Goal: Information Seeking & Learning: Learn about a topic

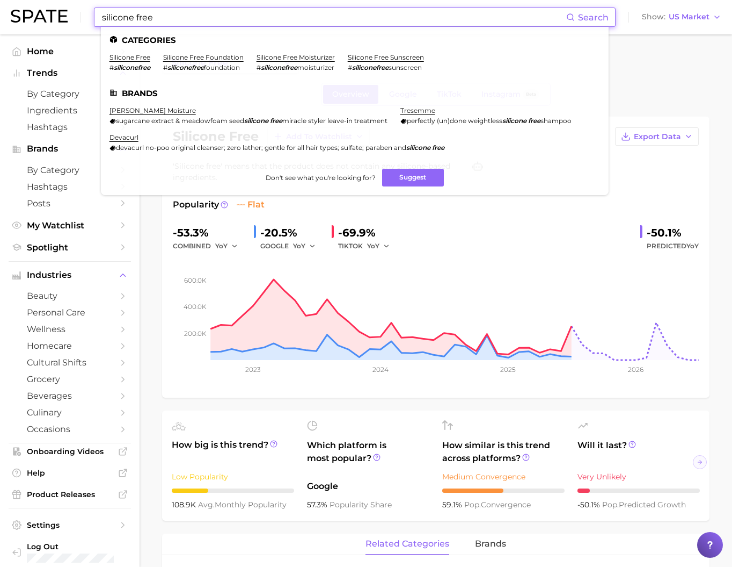
click at [156, 18] on input "silicone free" at bounding box center [334, 17] width 466 height 18
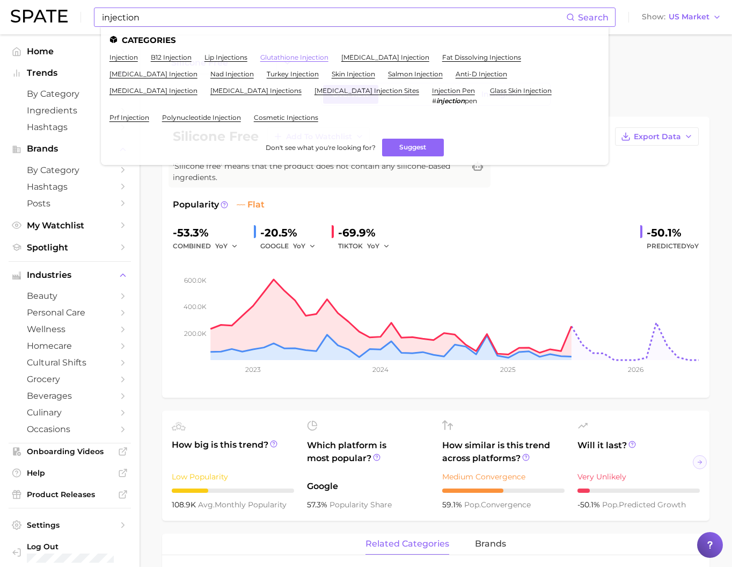
click at [307, 55] on link "glutathione injection" at bounding box center [294, 57] width 68 height 8
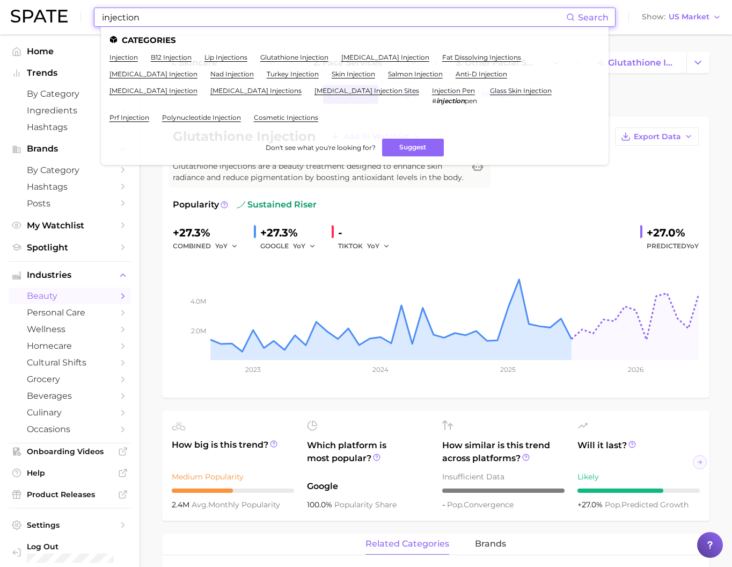
click at [232, 19] on input "injection" at bounding box center [334, 17] width 466 height 18
click at [415, 78] on link "salmon injection" at bounding box center [415, 74] width 55 height 8
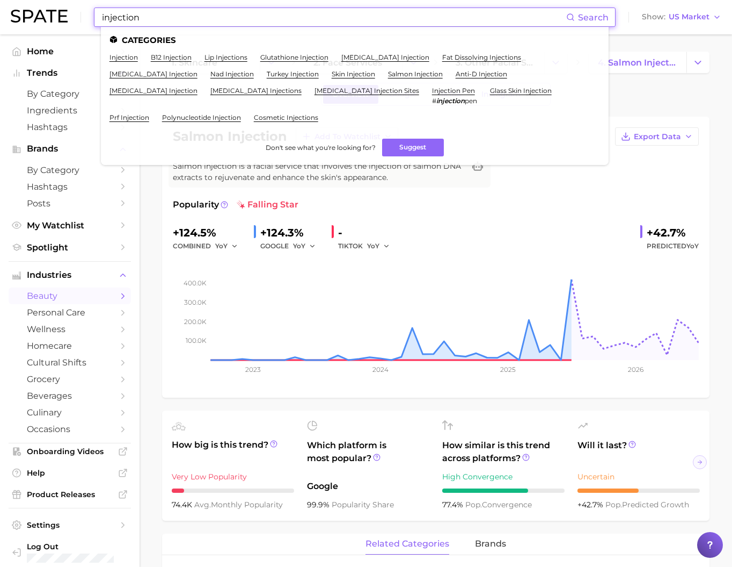
click at [178, 18] on input "injection" at bounding box center [334, 17] width 466 height 18
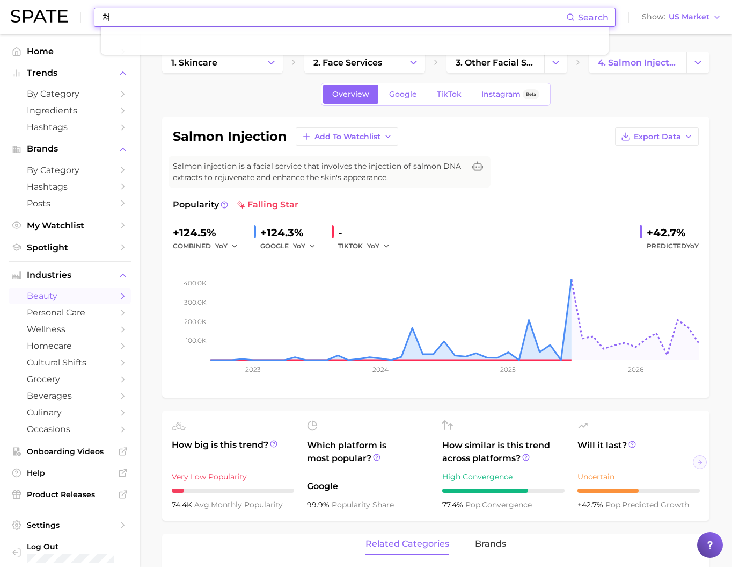
type input "ㅊ"
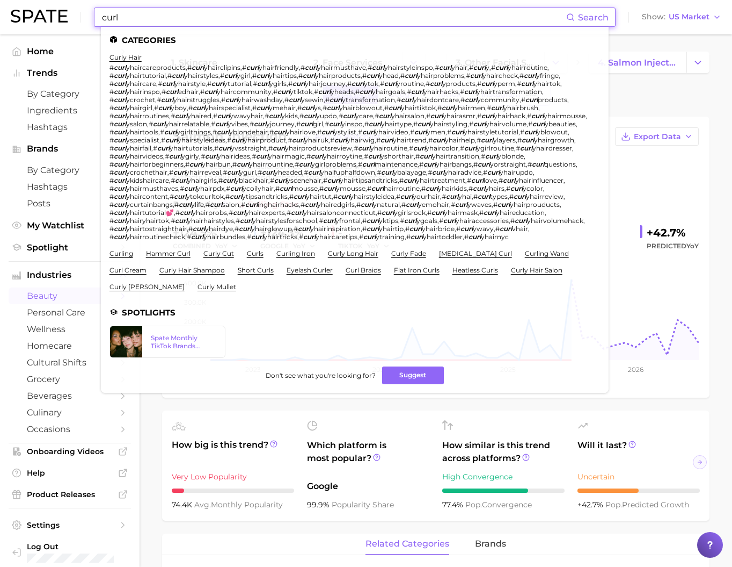
click at [179, 13] on input "curl" at bounding box center [334, 17] width 466 height 18
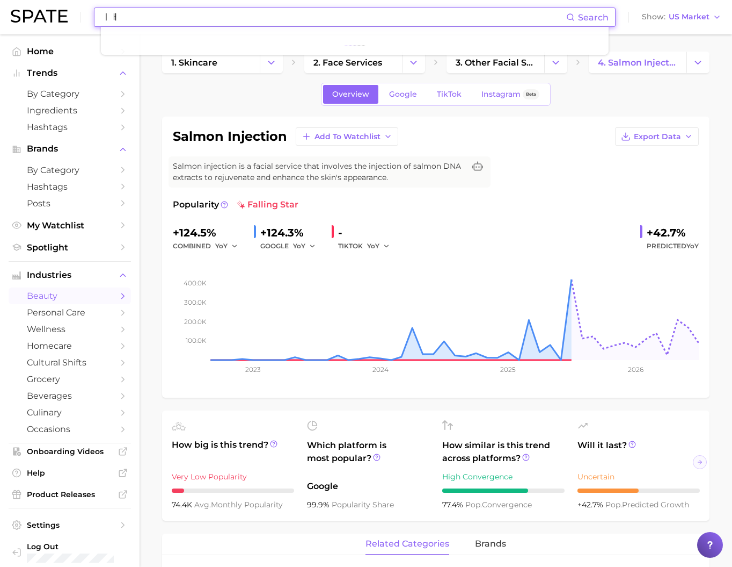
type input "ㅣ"
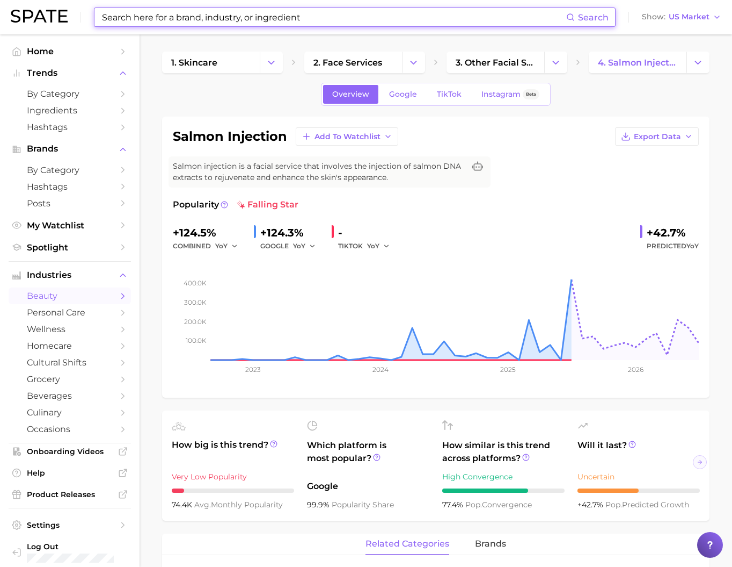
type input "o"
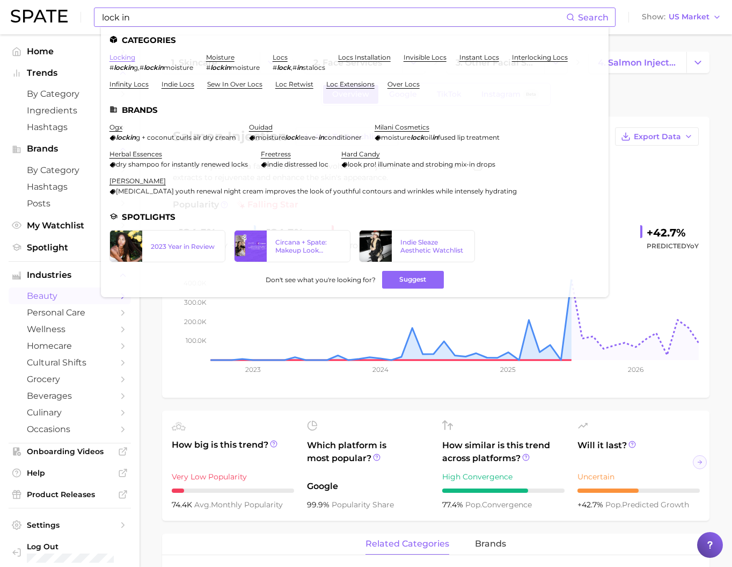
click at [135, 61] on link "locking" at bounding box center [123, 57] width 26 height 8
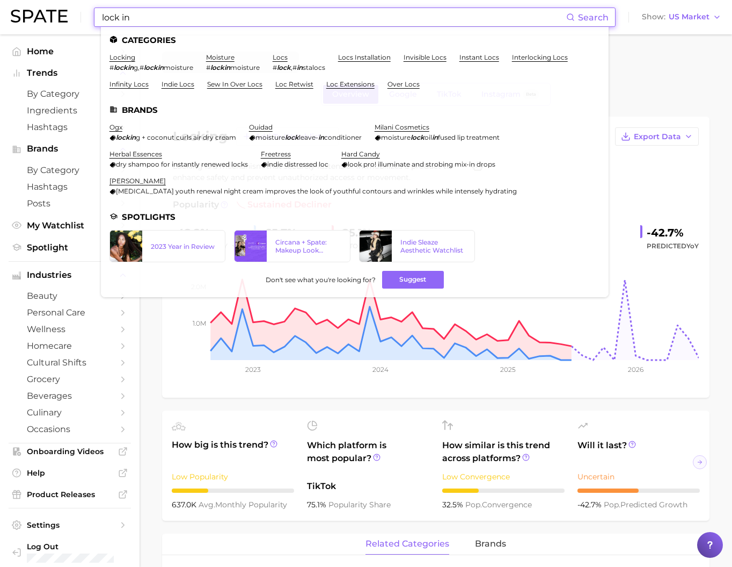
click at [190, 20] on input "lock in" at bounding box center [334, 17] width 466 height 18
click at [234, 18] on input "lock in" at bounding box center [334, 17] width 466 height 18
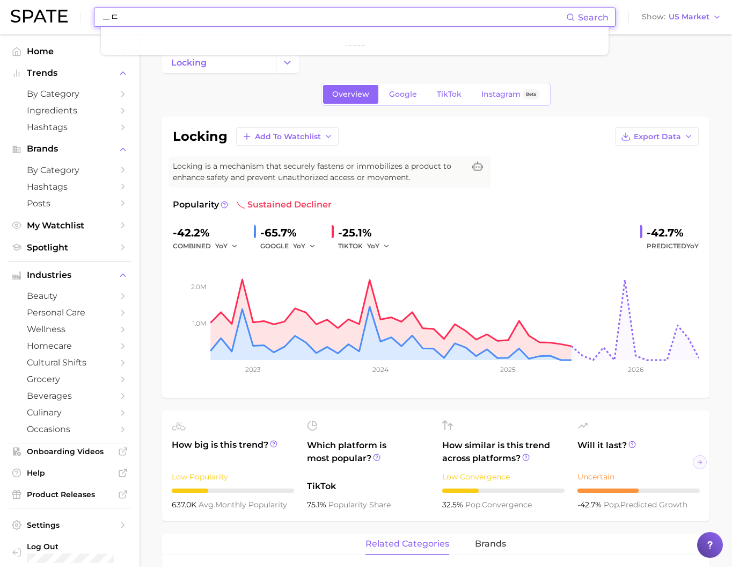
type input "ㅡ"
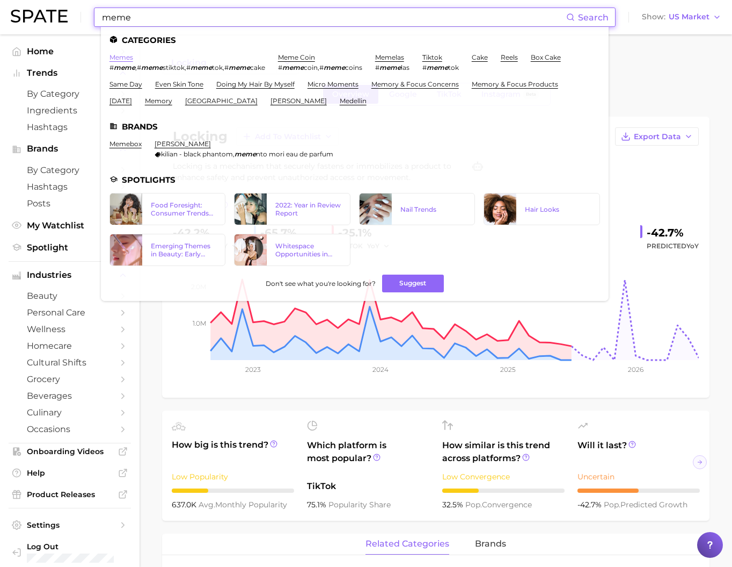
type input "meme"
click at [133, 57] on link "memes" at bounding box center [122, 57] width 24 height 8
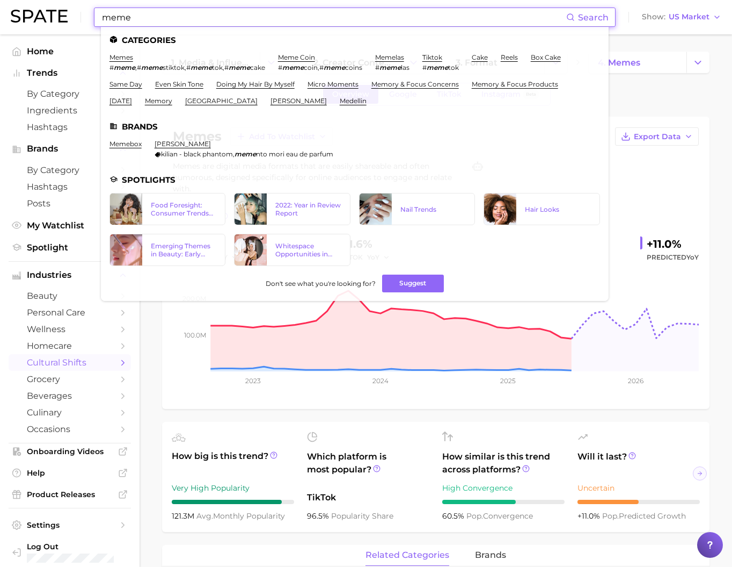
click at [181, 23] on input "meme" at bounding box center [334, 17] width 466 height 18
click at [684, 64] on link "4. memes" at bounding box center [638, 62] width 98 height 21
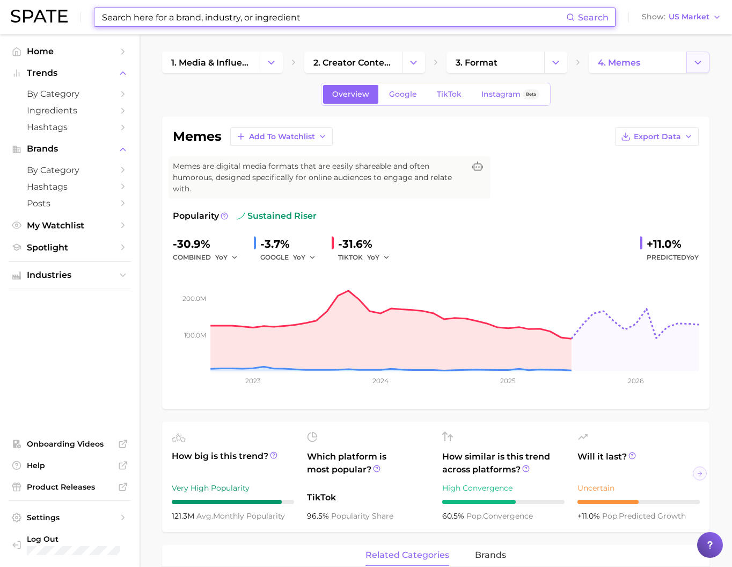
click at [697, 65] on icon "Change Category" at bounding box center [698, 62] width 11 height 11
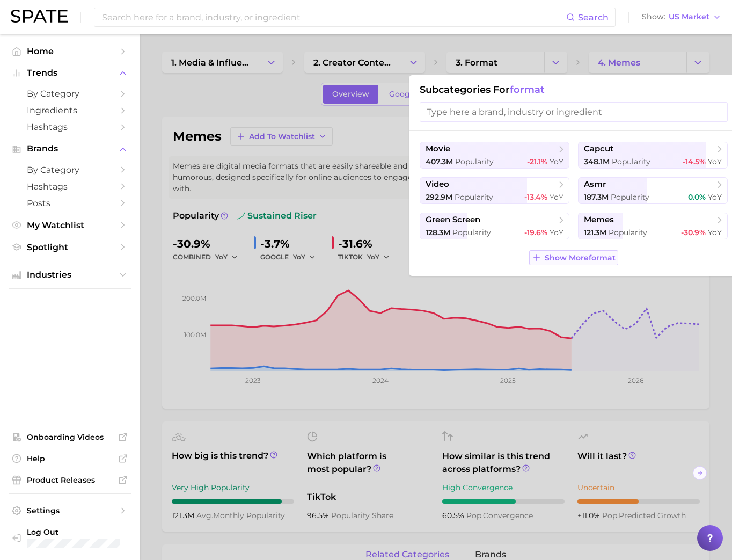
click at [582, 276] on div "movie 407.3m Popularity -21.1% YoY capcut 348.1m Popularity -14.5% YoY video 29…" at bounding box center [574, 203] width 330 height 145
click at [583, 263] on span "Show More format" at bounding box center [580, 257] width 71 height 9
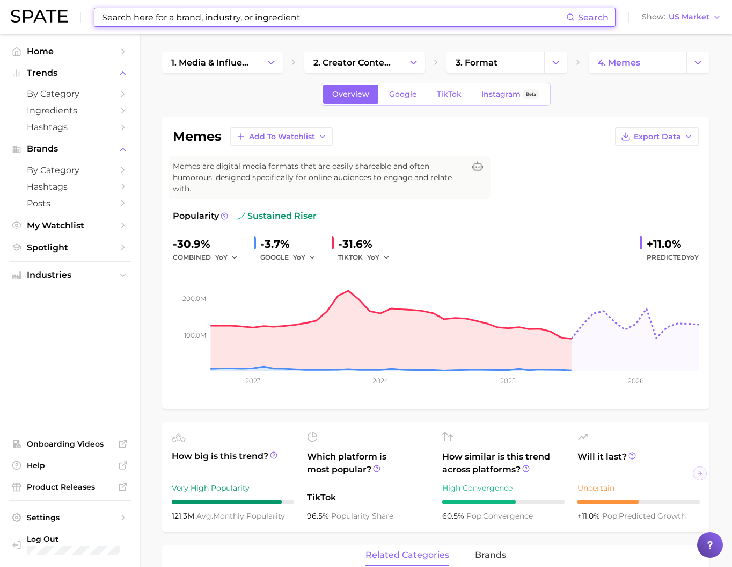
click at [237, 21] on input at bounding box center [334, 17] width 466 height 18
click at [237, 20] on input at bounding box center [334, 17] width 466 height 18
type input "ㅡ"
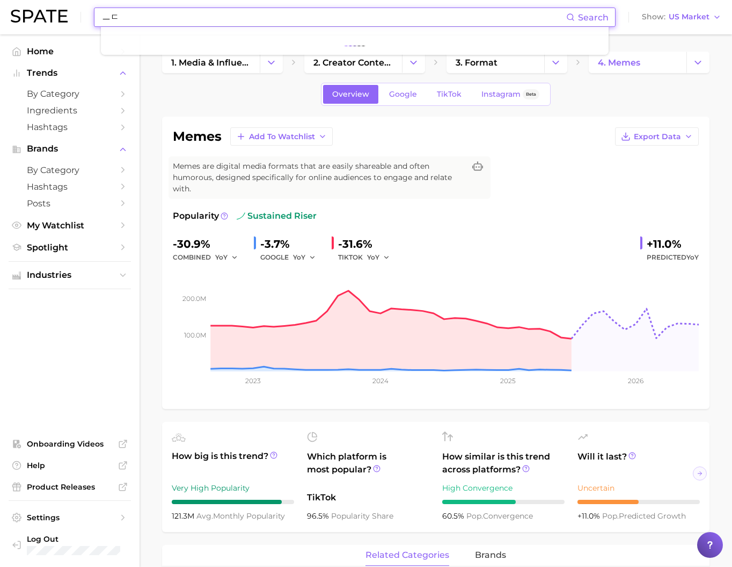
type input "ㅡ"
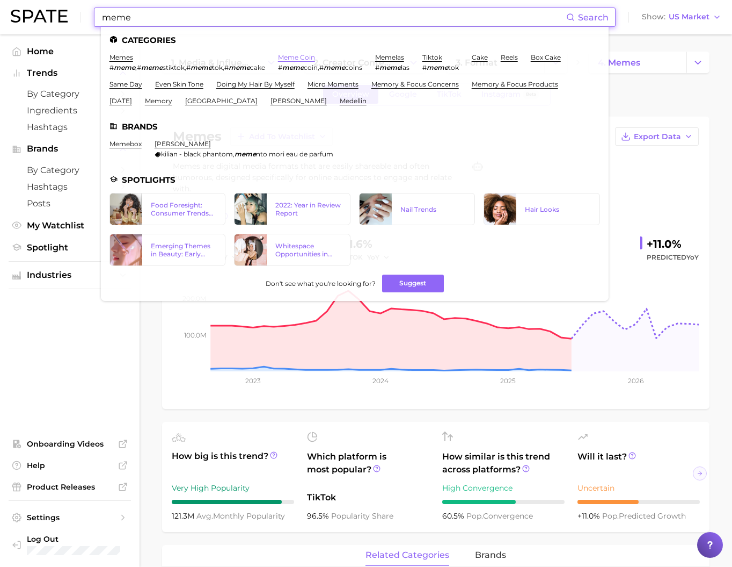
type input "meme"
click at [309, 59] on link "meme coin" at bounding box center [296, 57] width 37 height 8
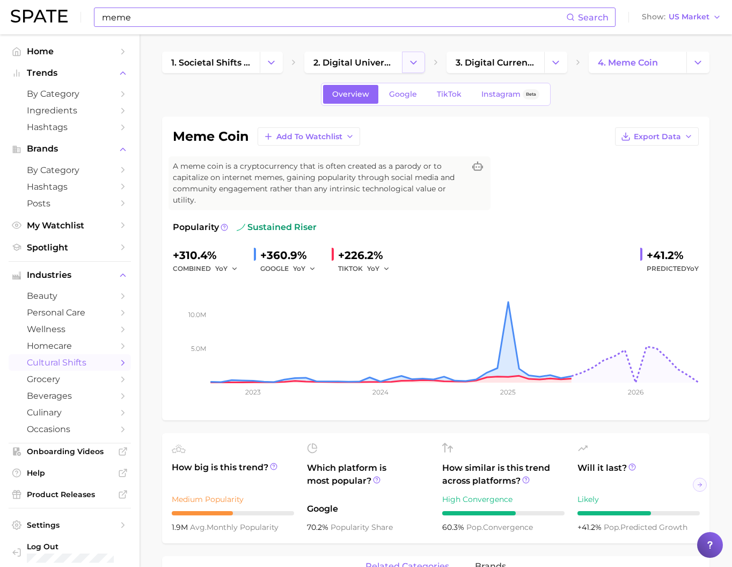
click at [412, 67] on icon "Change Category" at bounding box center [413, 62] width 11 height 11
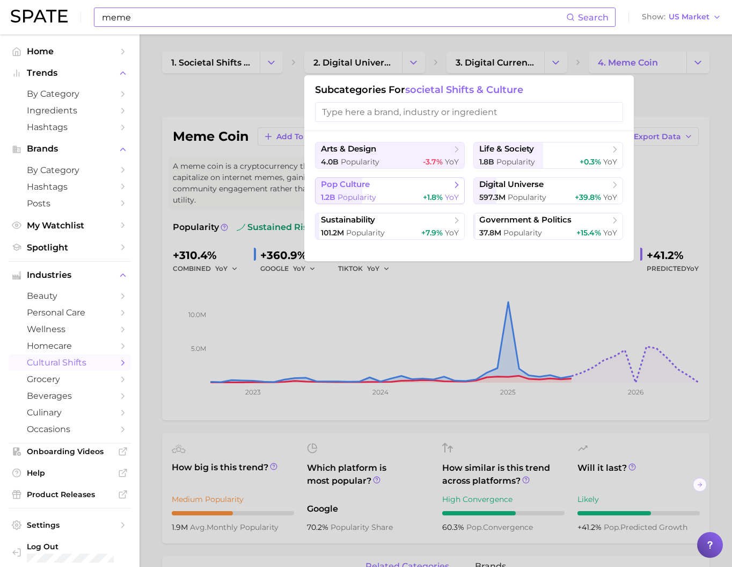
click at [395, 202] on div "1.2b Popularity +1.8% YoY" at bounding box center [390, 197] width 138 height 10
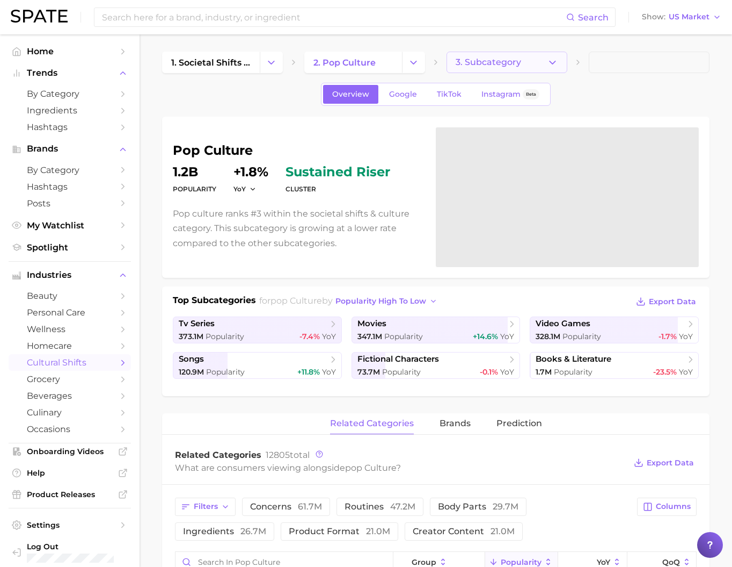
click at [550, 62] on icon "button" at bounding box center [552, 62] width 11 height 11
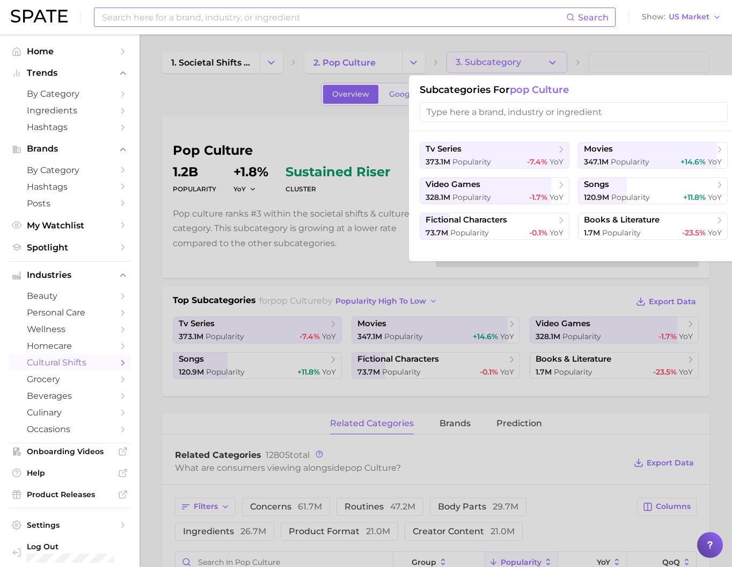
click at [214, 20] on input at bounding box center [334, 17] width 466 height 18
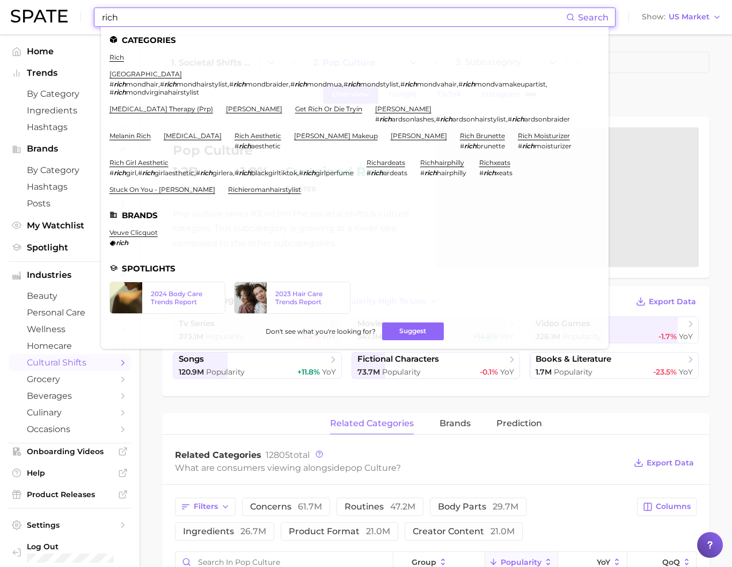
type input "rich"
